Goal: Find specific page/section: Find specific page/section

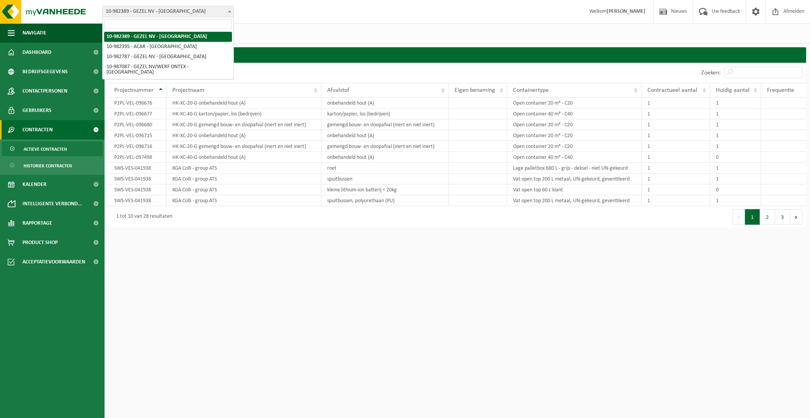
click at [180, 17] on span "10-982389 - GEZEL NV - [GEOGRAPHIC_DATA]" at bounding box center [168, 12] width 132 height 12
select select "162558"
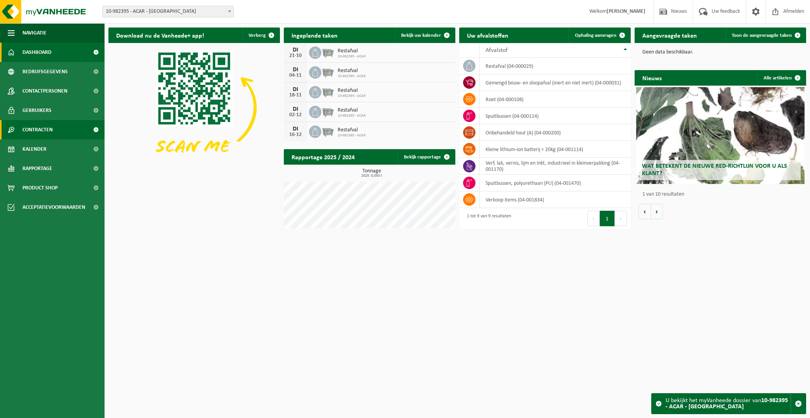
click at [38, 130] on span "Contracten" at bounding box center [37, 129] width 30 height 19
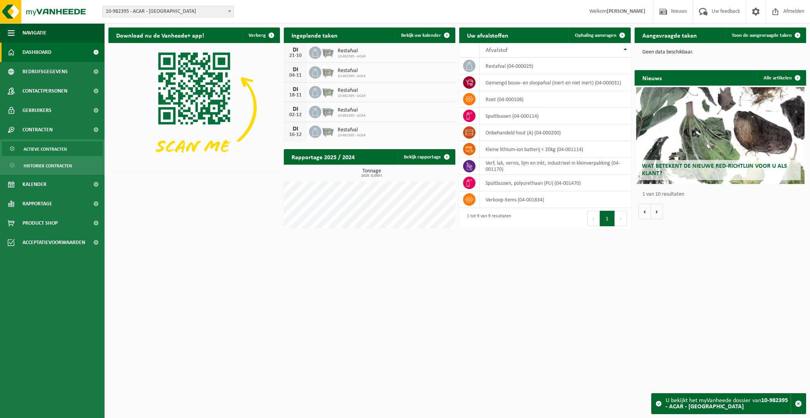
click at [48, 151] on span "Actieve contracten" at bounding box center [45, 149] width 43 height 15
